Goal: Task Accomplishment & Management: Use online tool/utility

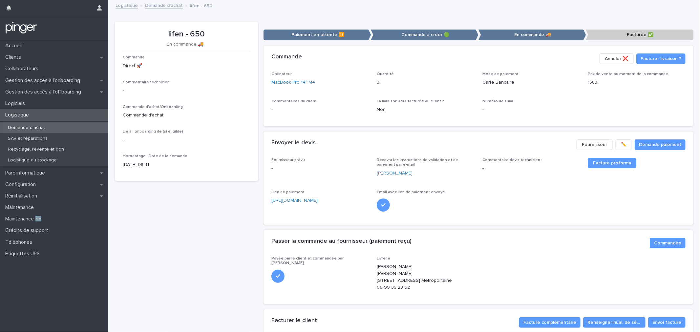
click at [215, 199] on div "lifen - 650 En commande 🚚​ Commande Direct 🚀 Commentaire technicien - Commande …" at bounding box center [187, 195] width 144 height 347
click at [60, 129] on div "Demande d'achat" at bounding box center [54, 127] width 108 height 11
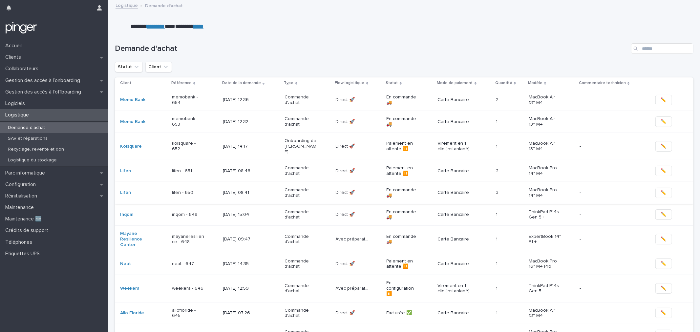
click at [661, 190] on span "✏️" at bounding box center [664, 193] width 6 height 7
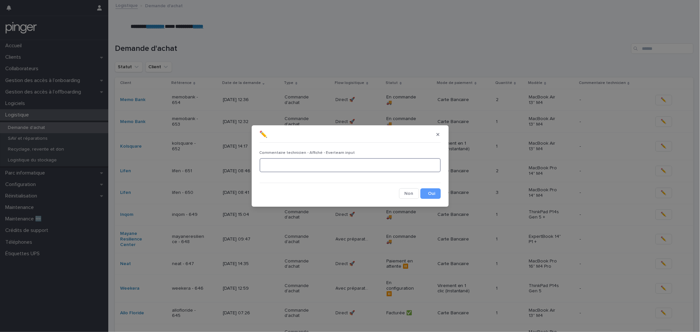
click at [310, 165] on textarea at bounding box center [350, 165] width 181 height 14
type textarea "**********"
click at [434, 195] on button "Save" at bounding box center [431, 193] width 20 height 11
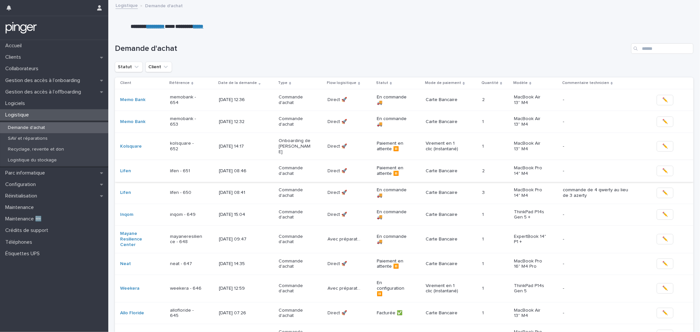
click at [663, 168] on span "✏️" at bounding box center [666, 171] width 6 height 7
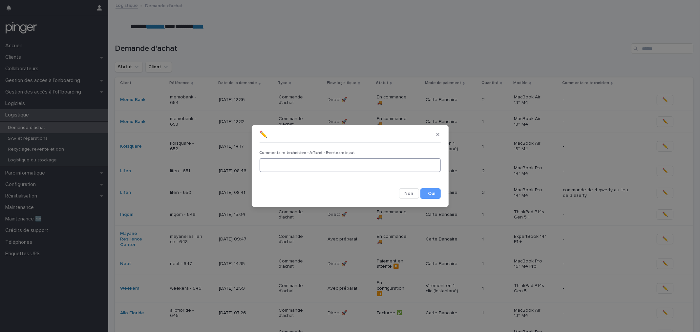
click at [335, 164] on textarea at bounding box center [350, 165] width 181 height 14
type textarea "**********"
click at [426, 192] on button "Save" at bounding box center [431, 193] width 20 height 11
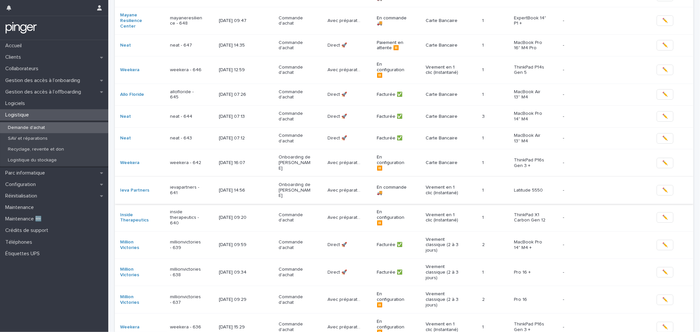
scroll to position [283, 0]
